Goal: Information Seeking & Learning: Learn about a topic

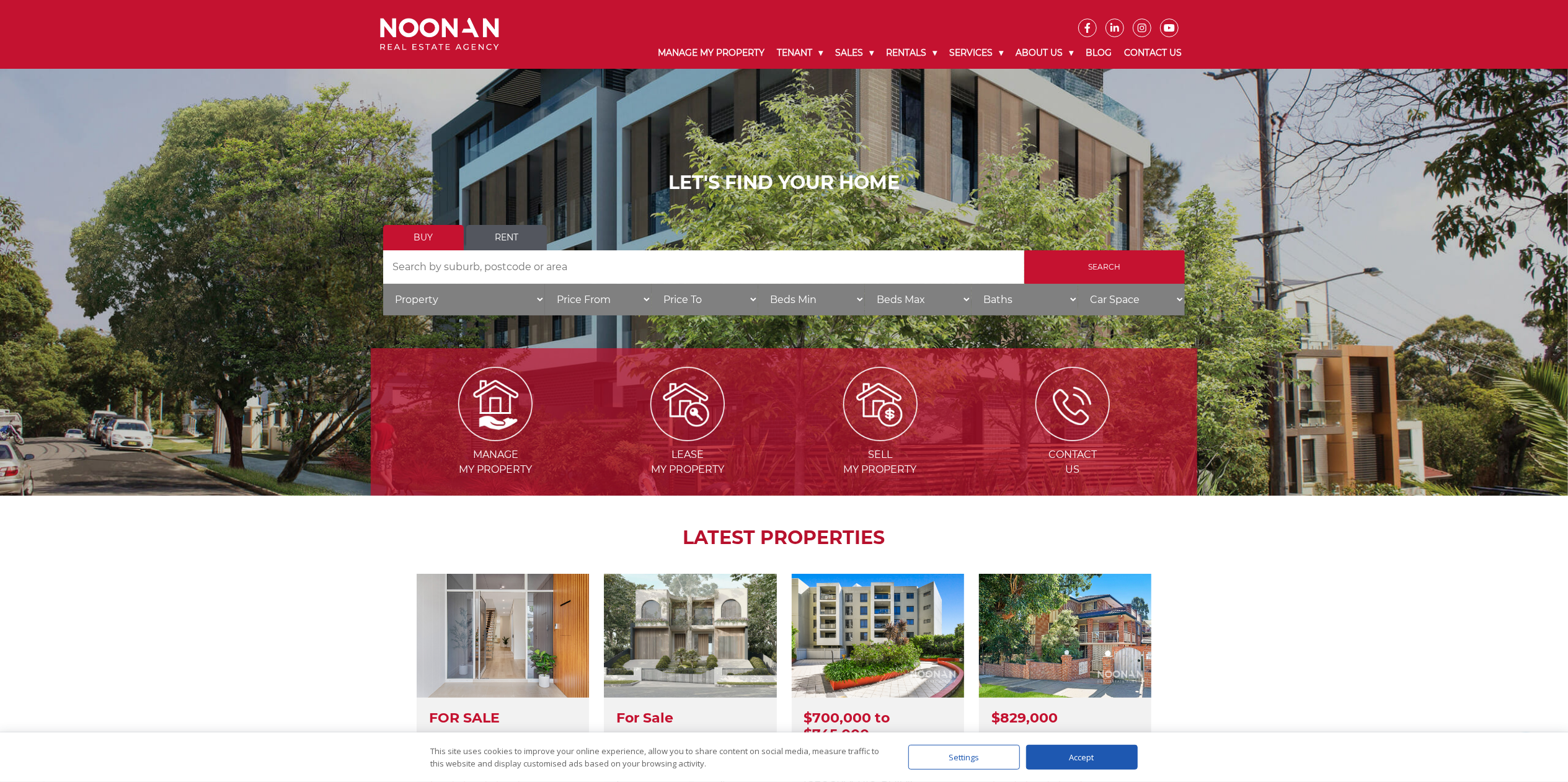
click at [197, 390] on div "Manage my Property Lease my Property Sell my Property Contact Us LATEST PROPERT…" at bounding box center [784, 628] width 1568 height 621
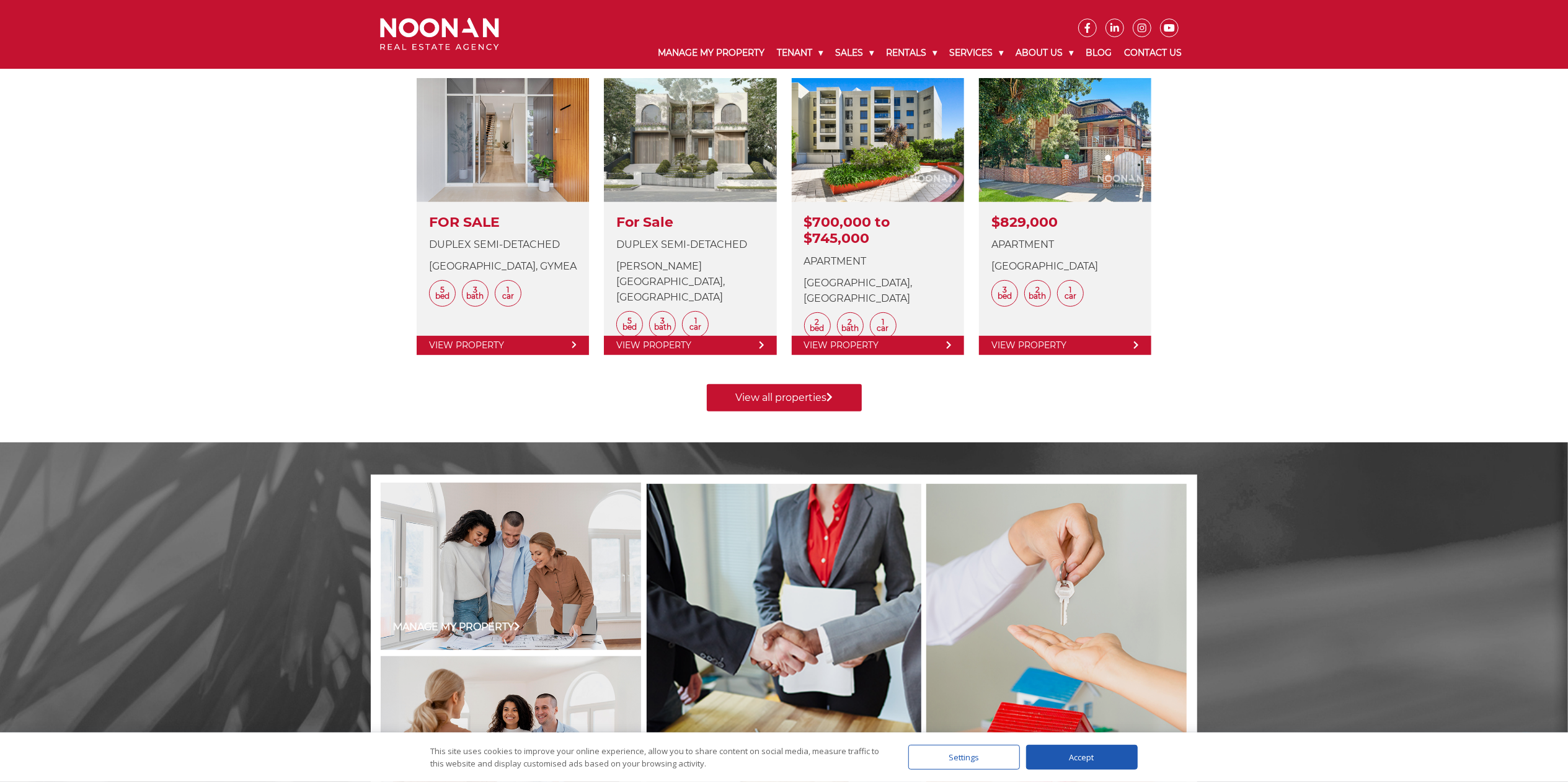
scroll to position [992, 0]
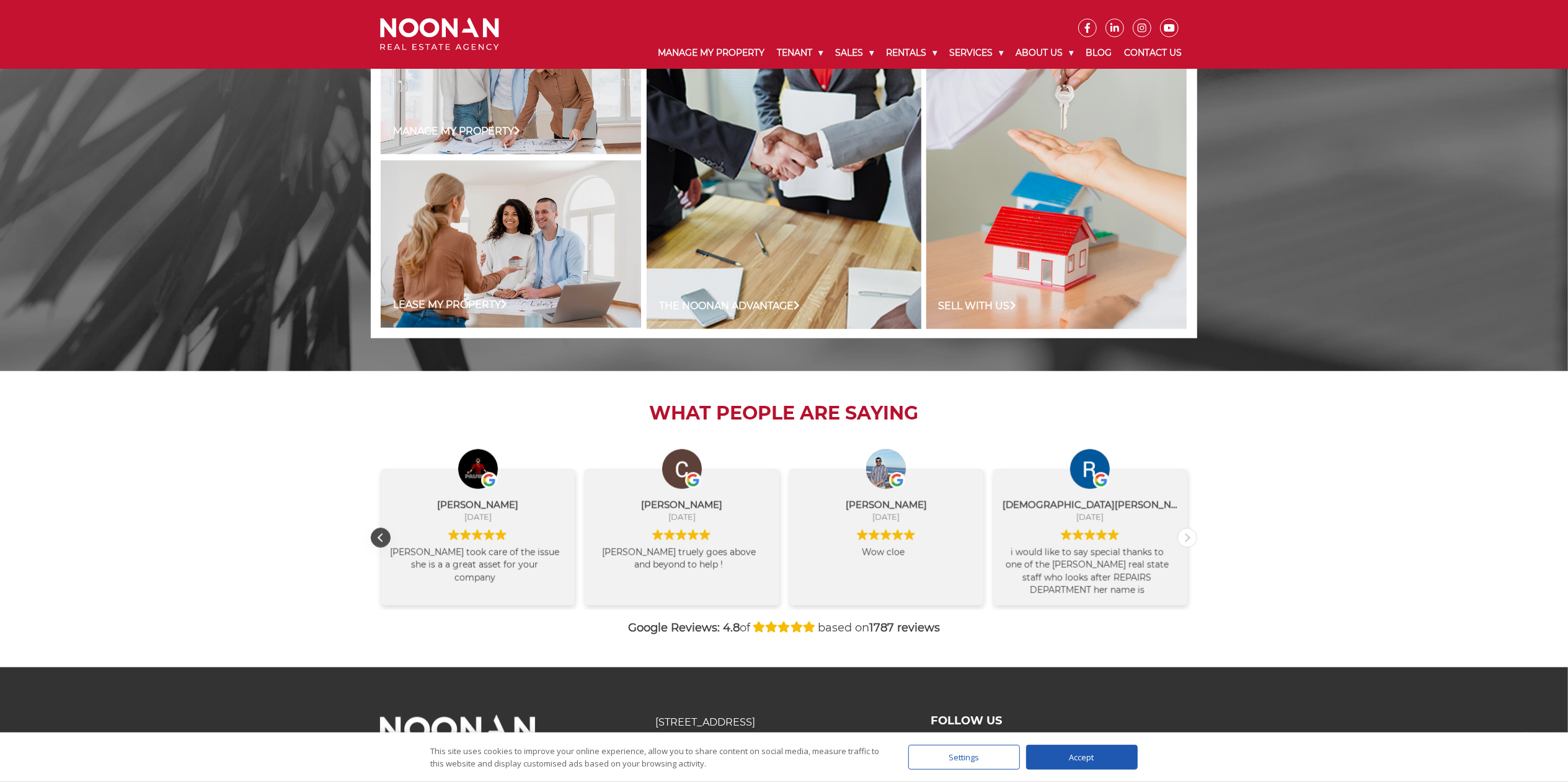
click at [380, 390] on div "Previous review" at bounding box center [380, 538] width 19 height 19
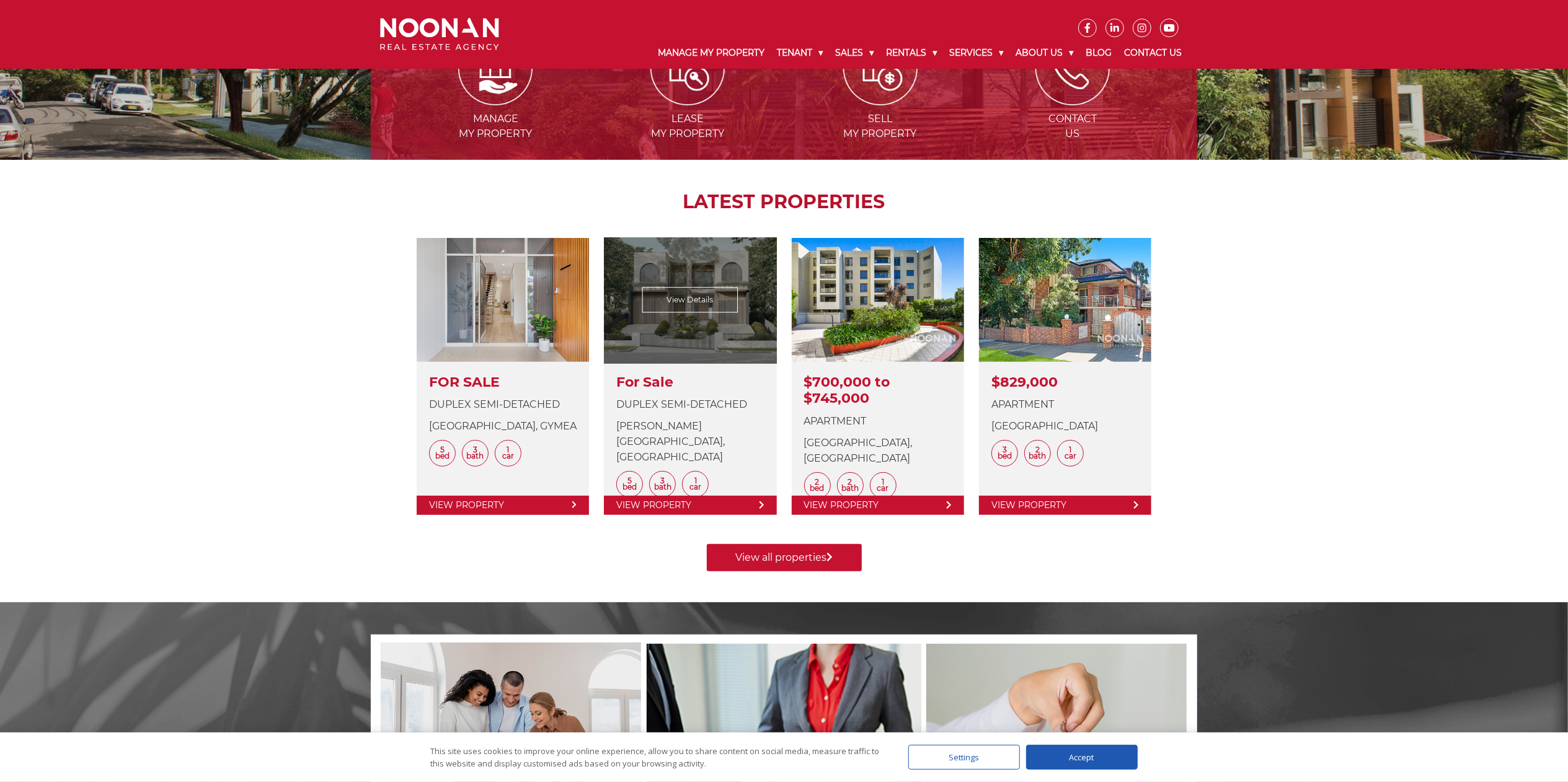
scroll to position [496, 0]
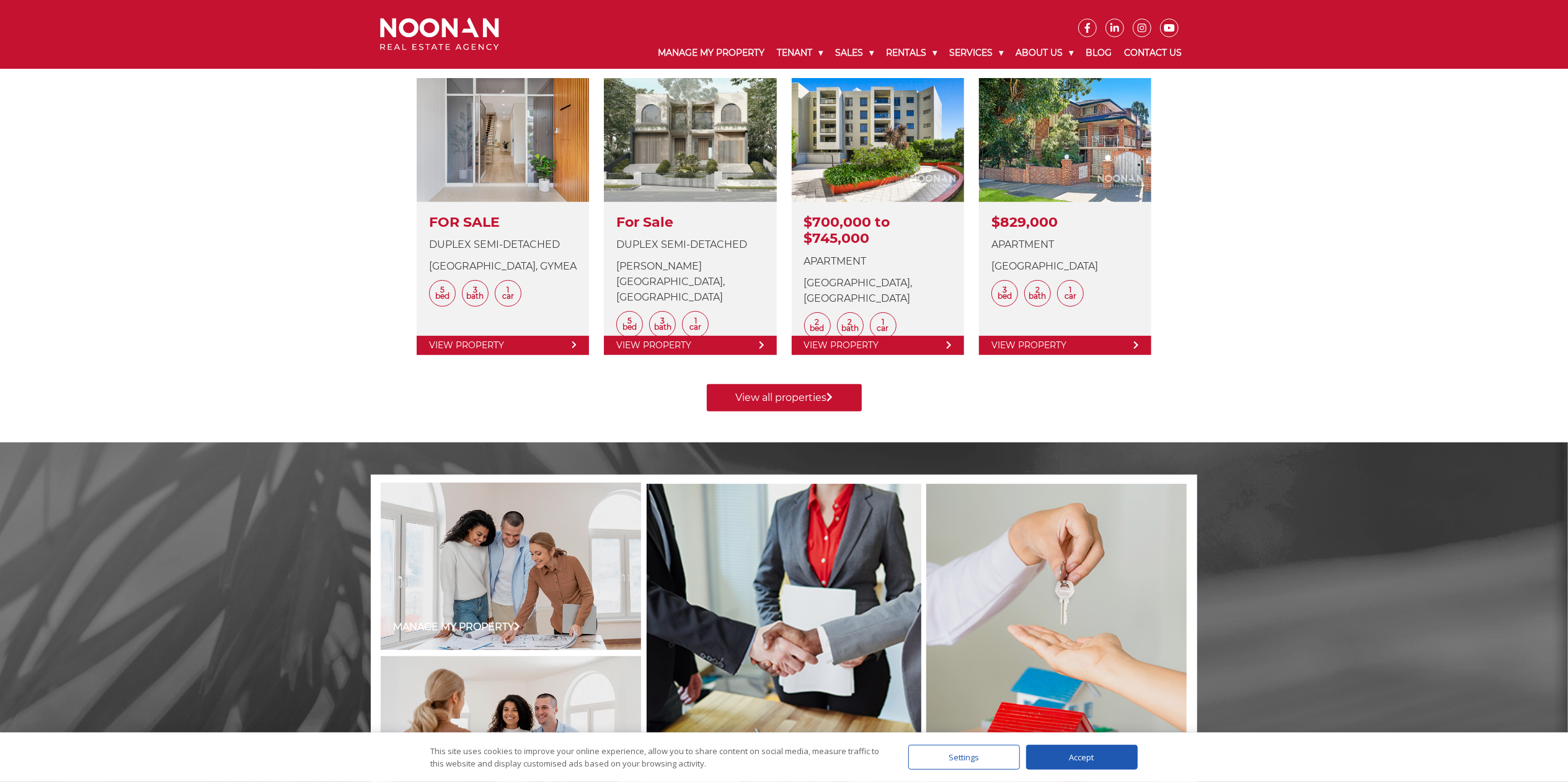
click at [759, 390] on div "Manage my Property Lease my Property Sell my Property Contact Us LATEST PROPERT…" at bounding box center [784, 131] width 826 height 621
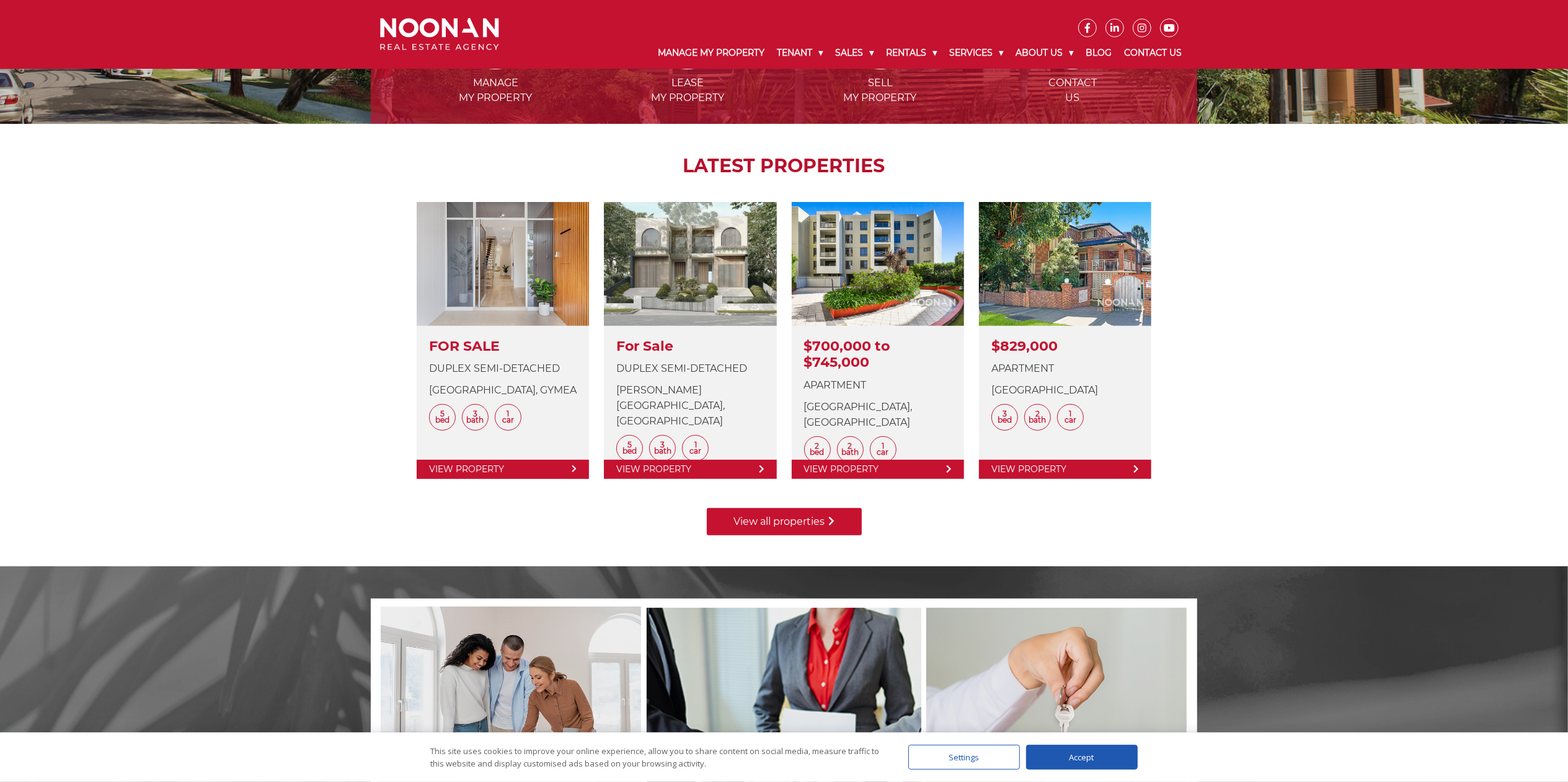
click at [723, 390] on link "View all properties" at bounding box center [784, 522] width 155 height 27
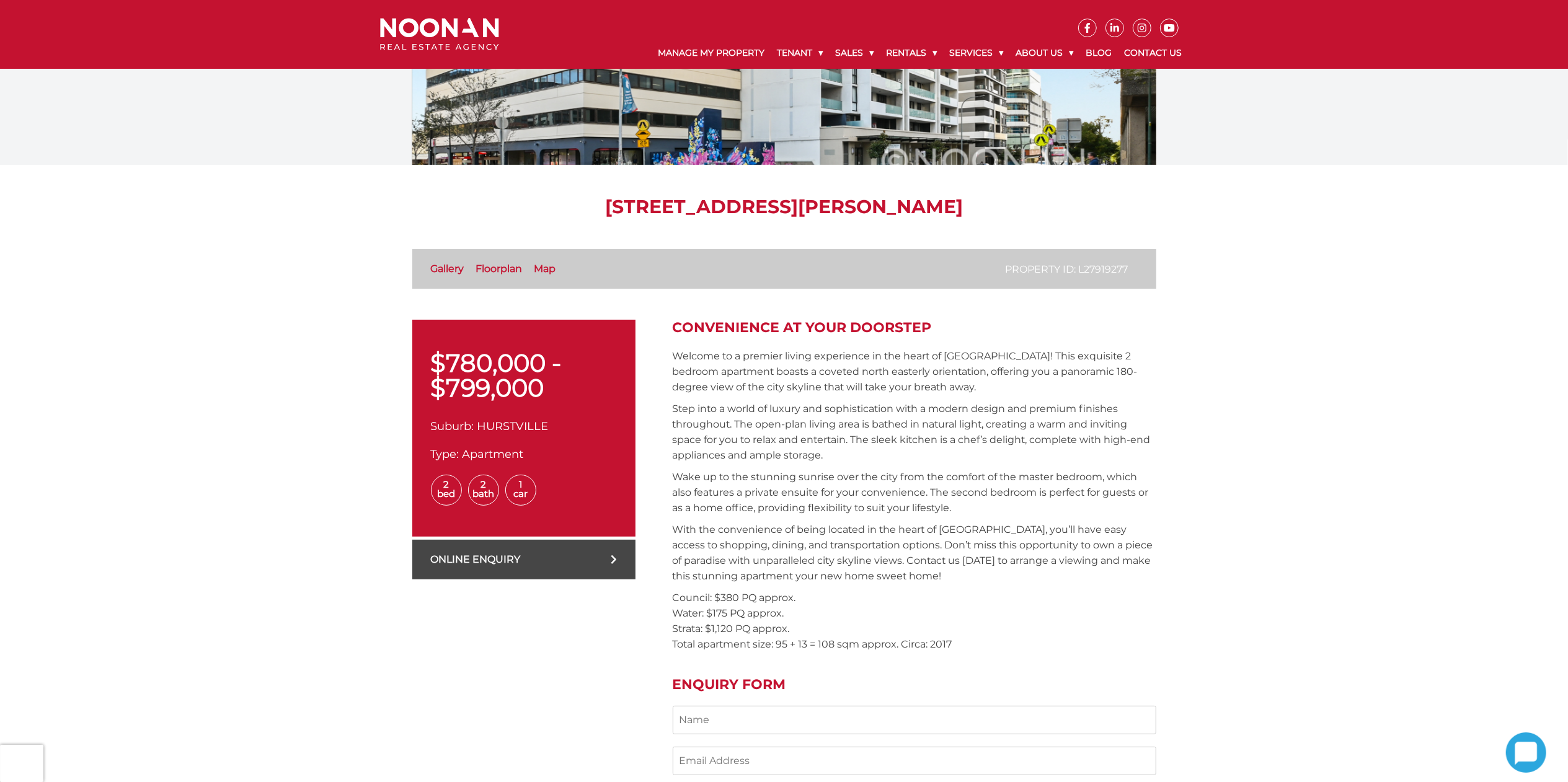
scroll to position [248, 0]
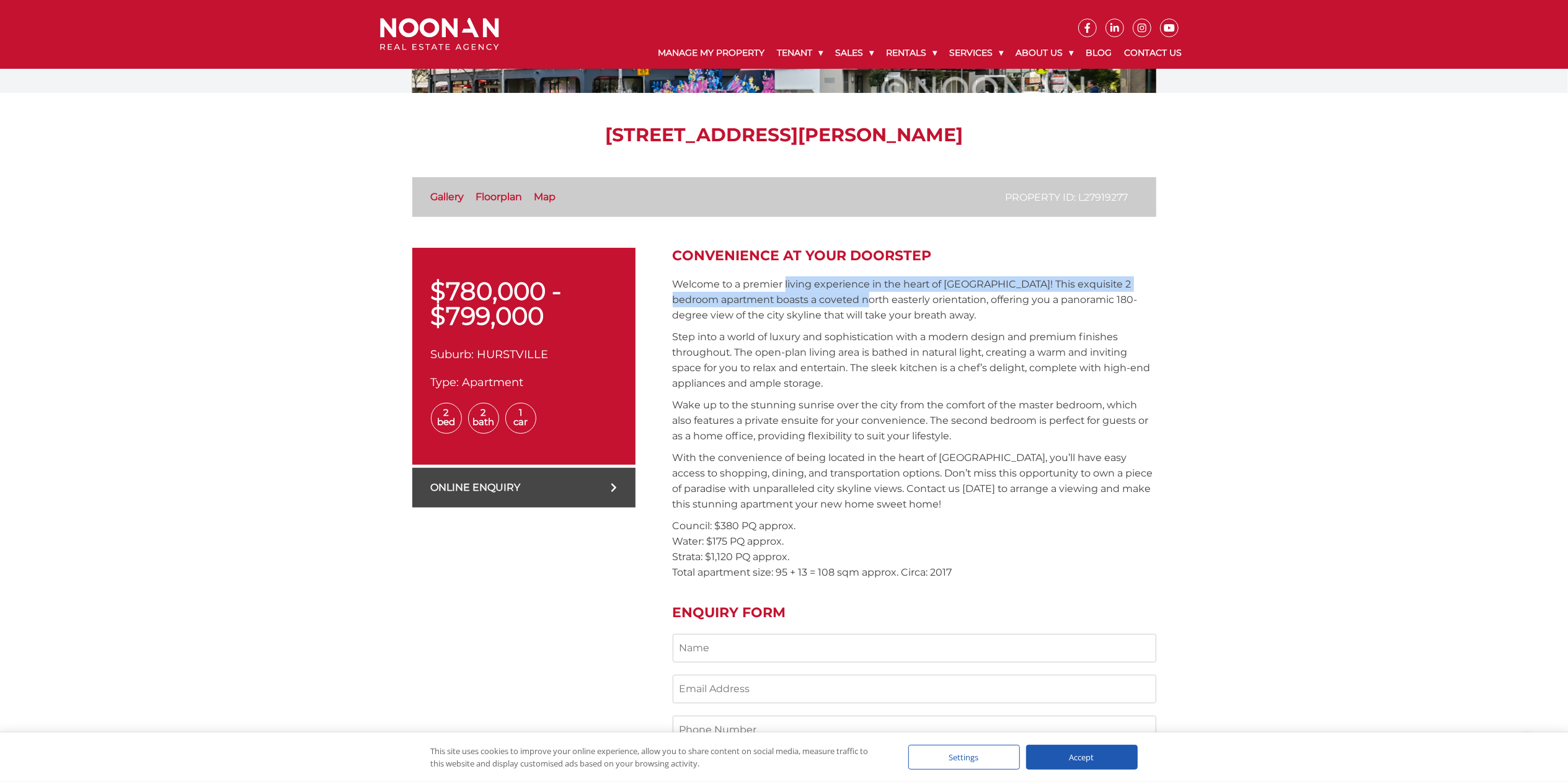
drag, startPoint x: 787, startPoint y: 267, endPoint x: 858, endPoint y: 316, distance: 86.3
click at [857, 316] on div "Convenience at your Doorstep Welcome to a premier living experience in the hear…" at bounding box center [914, 620] width 484 height 744
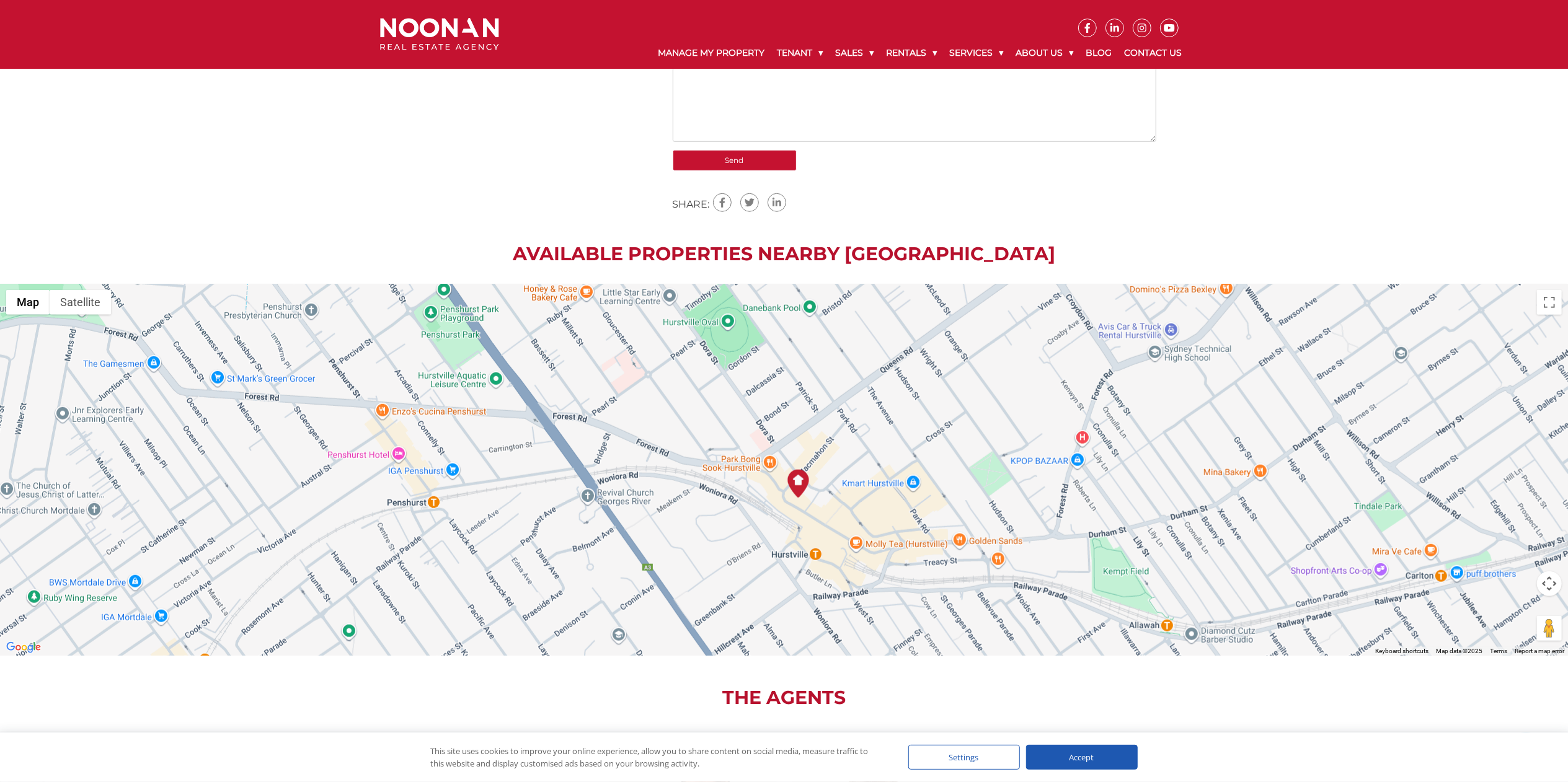
scroll to position [978, 0]
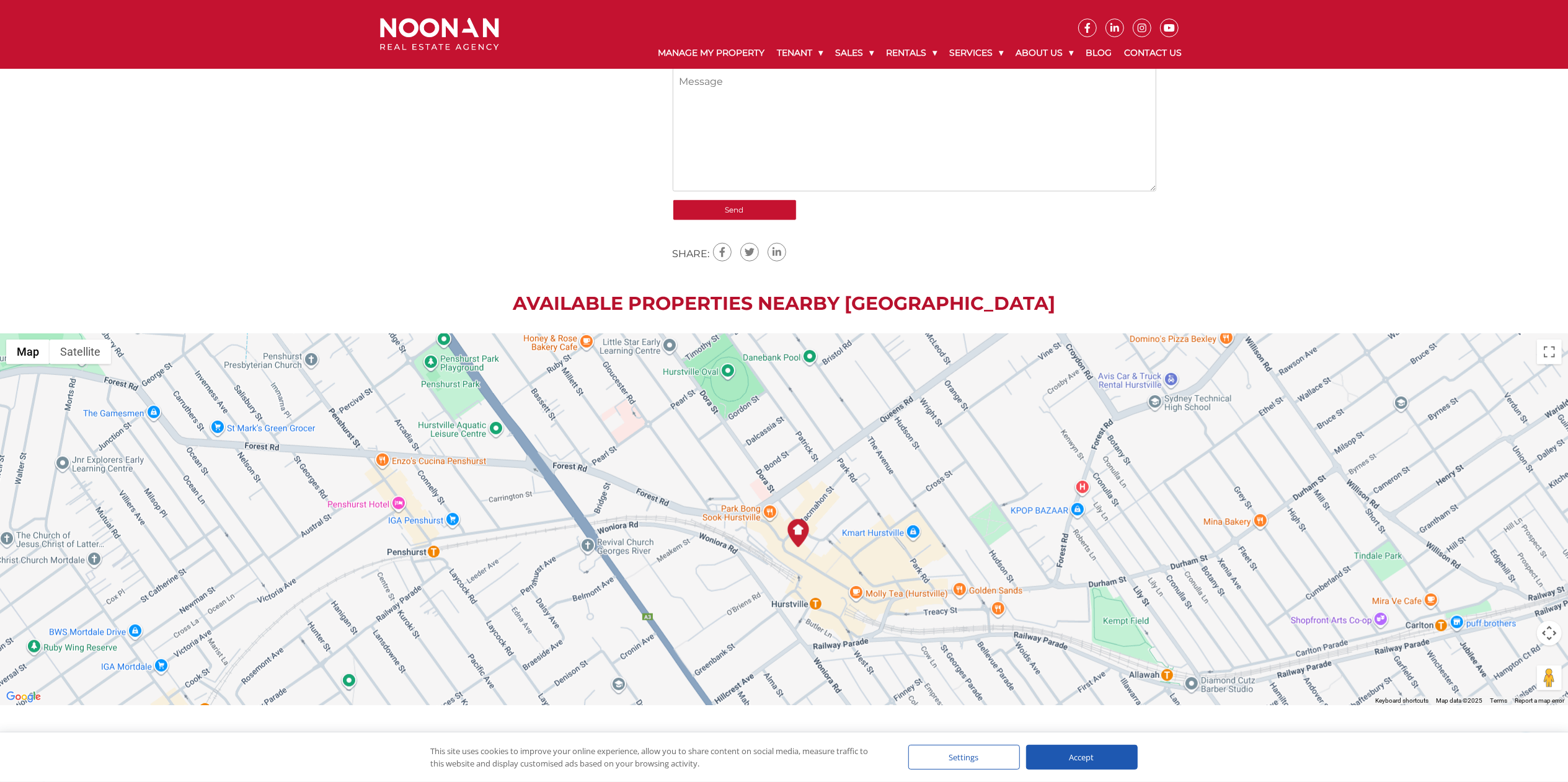
click at [913, 572] on div at bounding box center [784, 519] width 1568 height 372
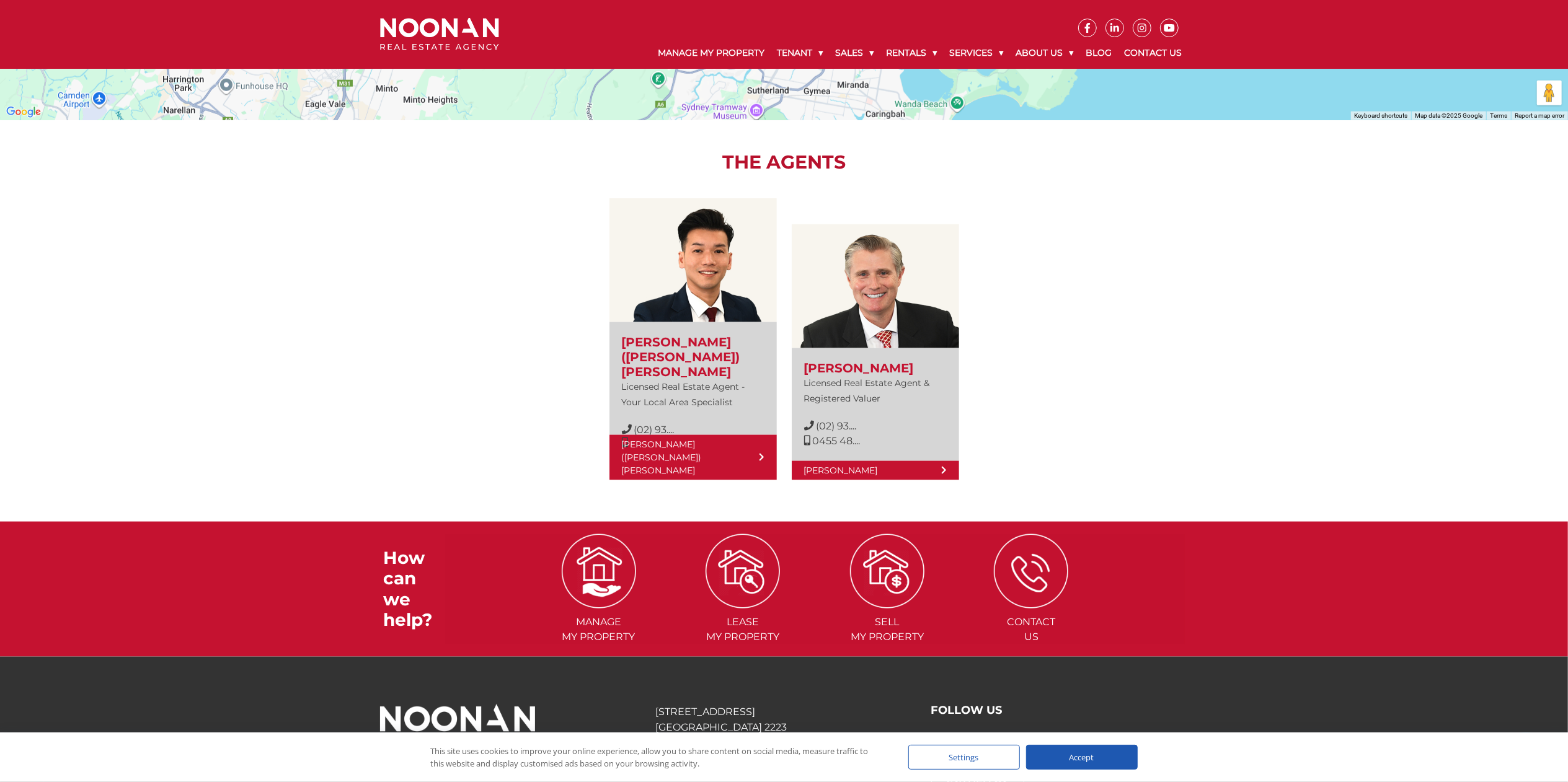
scroll to position [1598, 0]
